Goal: Information Seeking & Learning: Learn about a topic

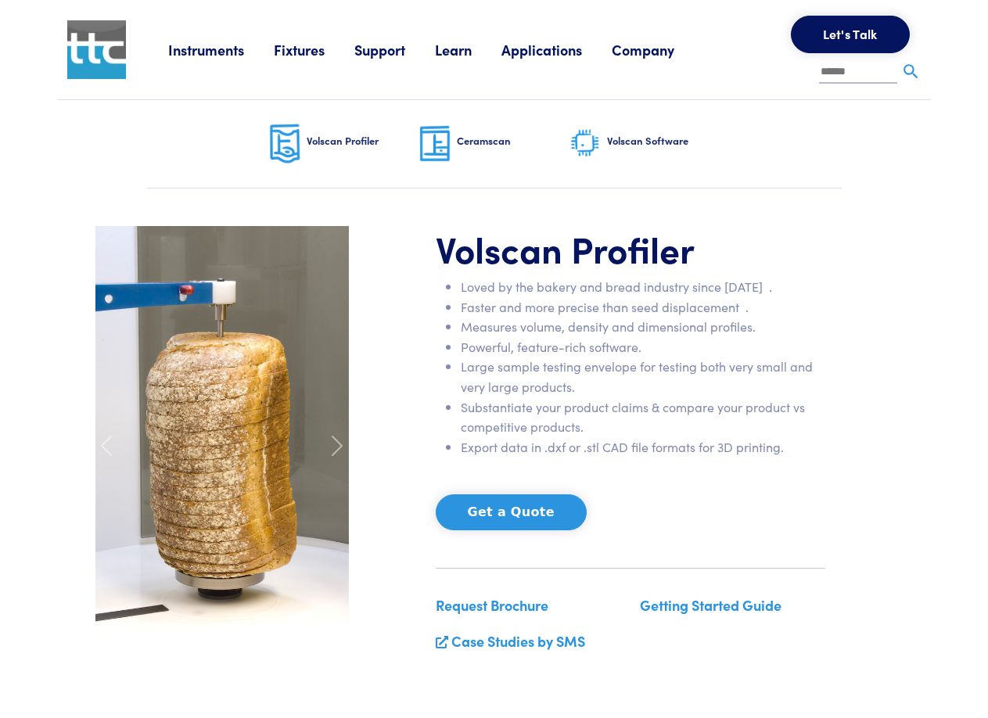
click at [642, 138] on h6 "Volscan Software" at bounding box center [663, 141] width 113 height 14
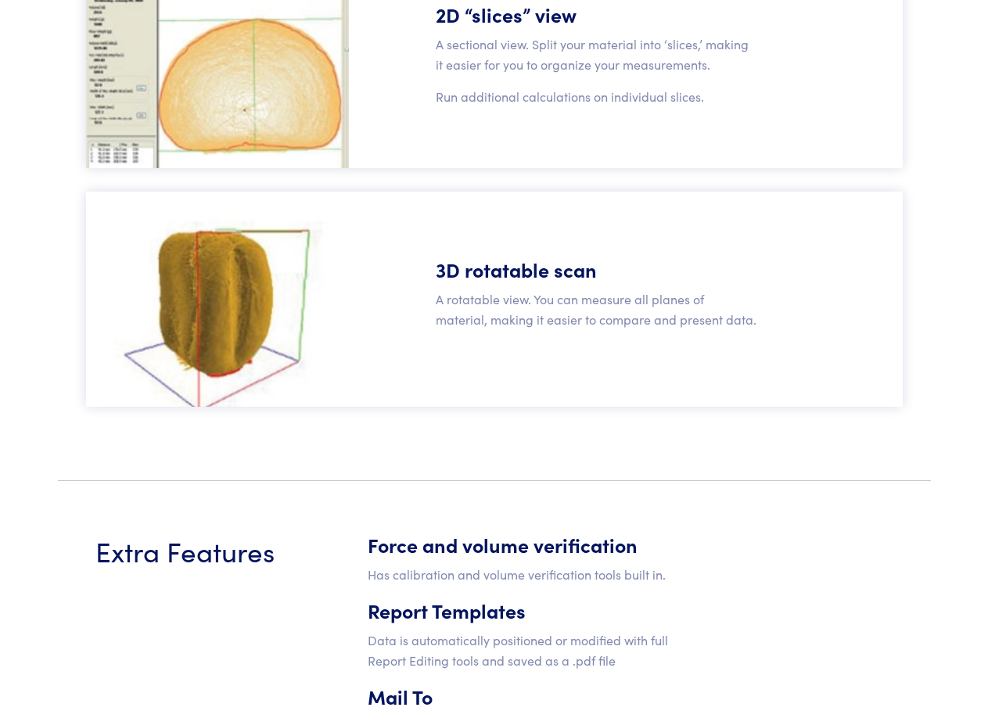
scroll to position [1564, 0]
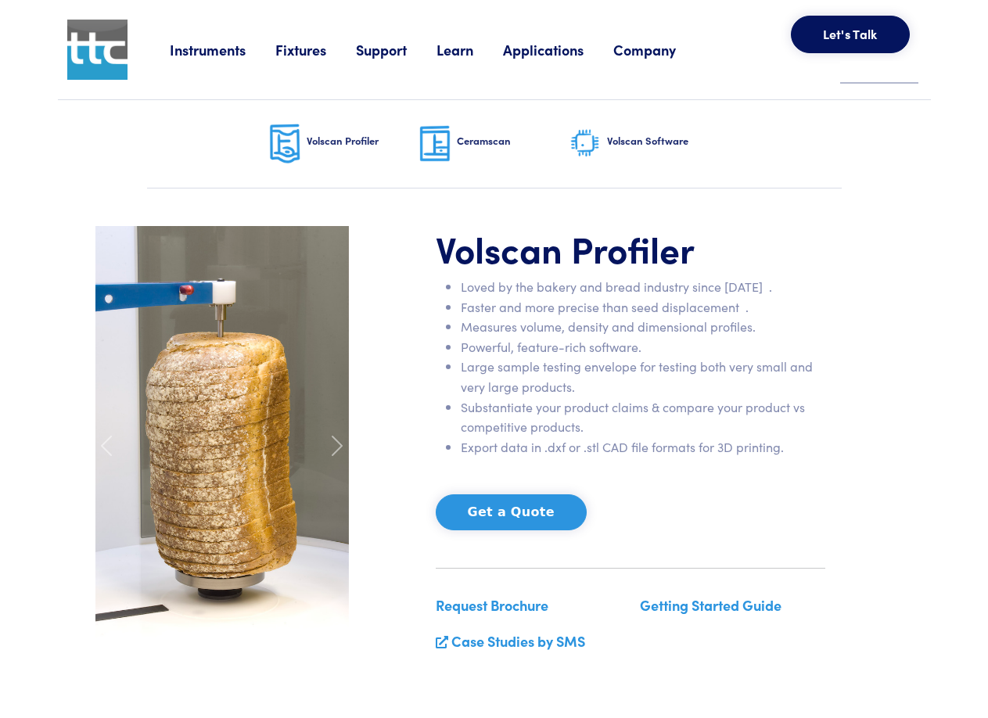
click at [466, 137] on h6 "Ceramscan" at bounding box center [513, 141] width 113 height 14
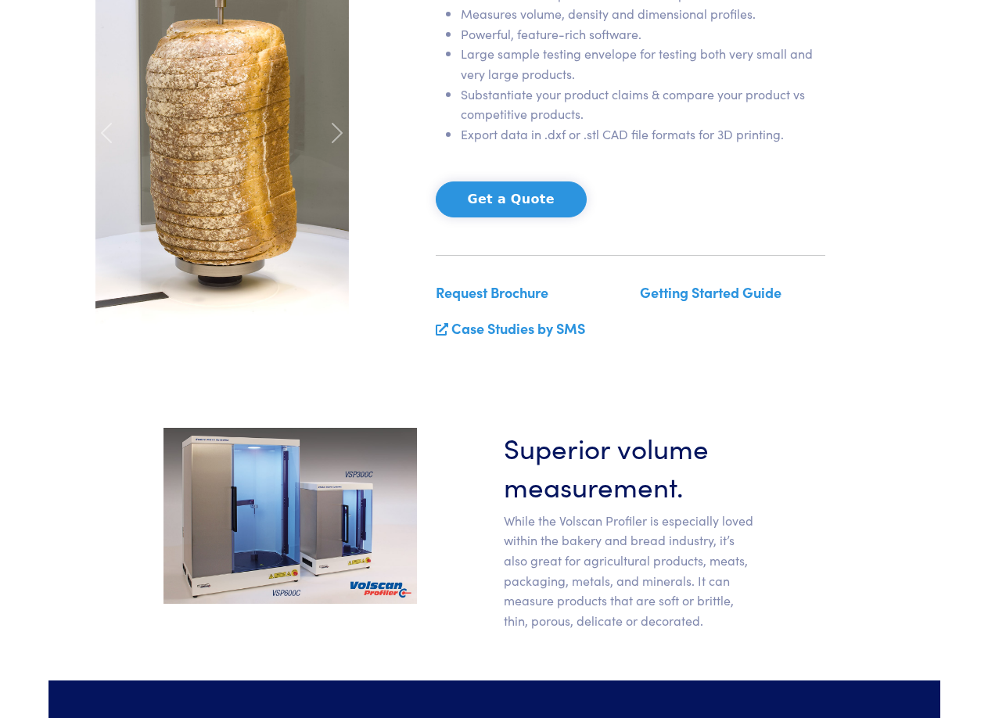
scroll to position [313, 0]
click at [723, 291] on link "Getting Started Guide" at bounding box center [711, 292] width 142 height 20
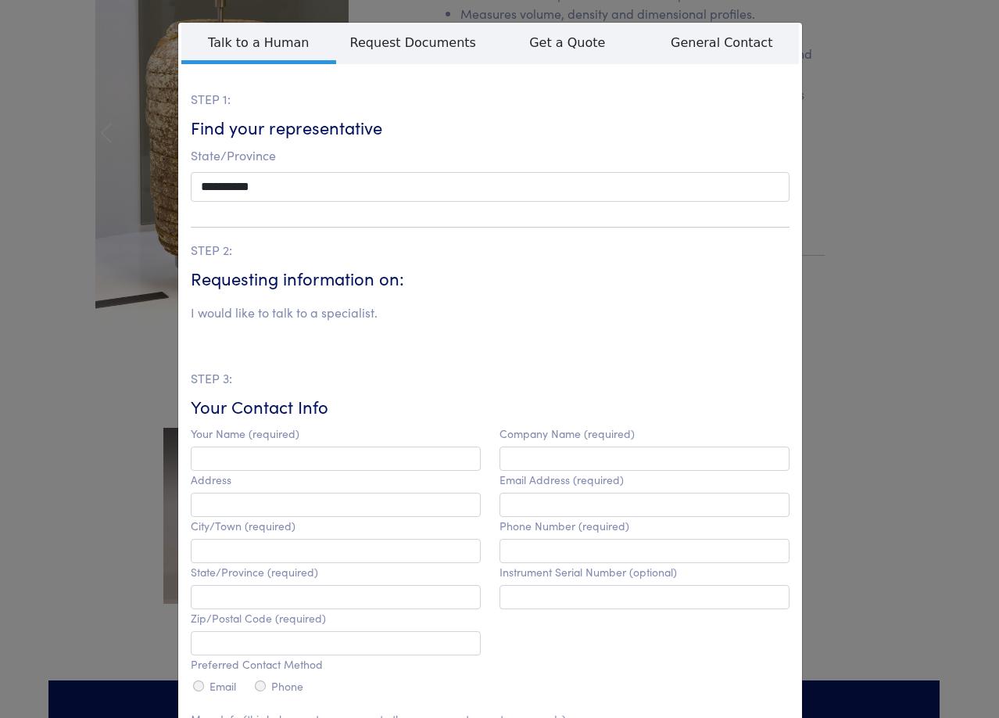
click at [881, 137] on div "**********" at bounding box center [499, 359] width 999 height 718
